Goal: Check status: Check status

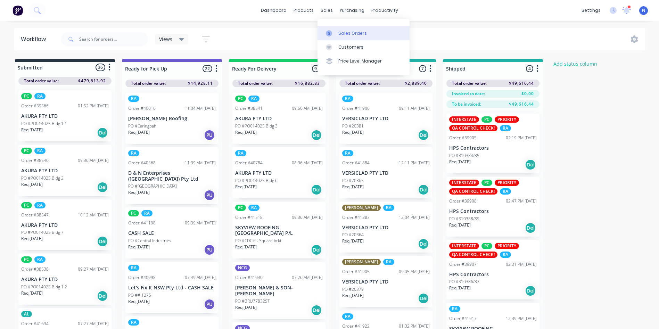
click at [343, 30] on div "Sales Orders" at bounding box center [352, 33] width 28 height 6
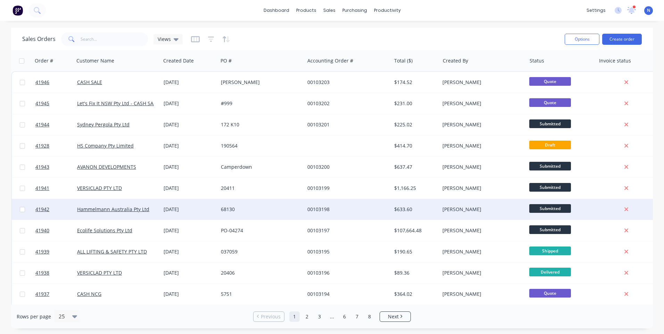
click at [300, 207] on div "68130" at bounding box center [261, 209] width 81 height 7
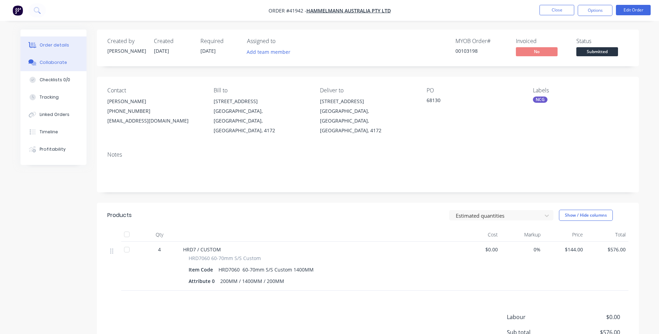
click at [62, 62] on div "Collaborate" at bounding box center [53, 62] width 27 height 6
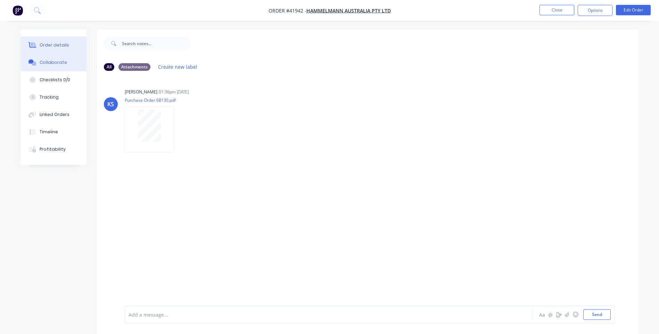
click at [52, 47] on div "Order details" at bounding box center [55, 45] width 30 height 6
